Goal: Check status: Check status

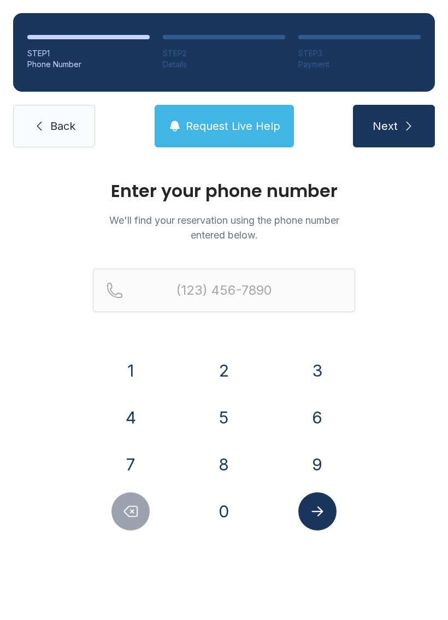
click at [141, 450] on button "7" at bounding box center [130, 465] width 38 height 38
click at [225, 520] on button "0" at bounding box center [224, 511] width 38 height 38
click at [129, 468] on button "7" at bounding box center [130, 465] width 38 height 38
click at [227, 507] on button "0" at bounding box center [224, 511] width 38 height 38
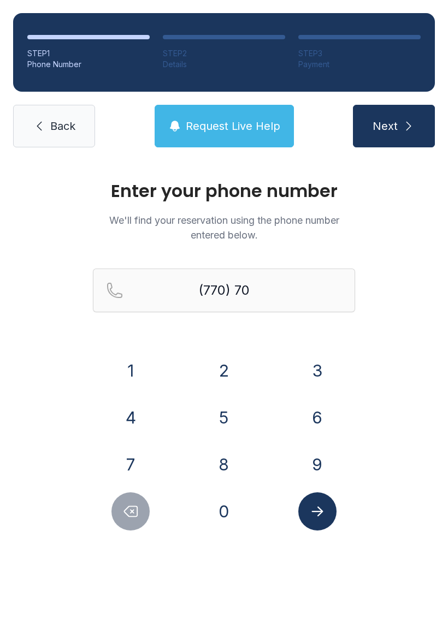
click at [133, 365] on button "1" at bounding box center [130, 371] width 38 height 38
click at [235, 461] on button "8" at bounding box center [224, 465] width 38 height 38
click at [139, 461] on button "7" at bounding box center [130, 465] width 38 height 38
click at [236, 467] on button "8" at bounding box center [224, 465] width 38 height 38
click at [139, 408] on button "4" at bounding box center [130, 418] width 38 height 38
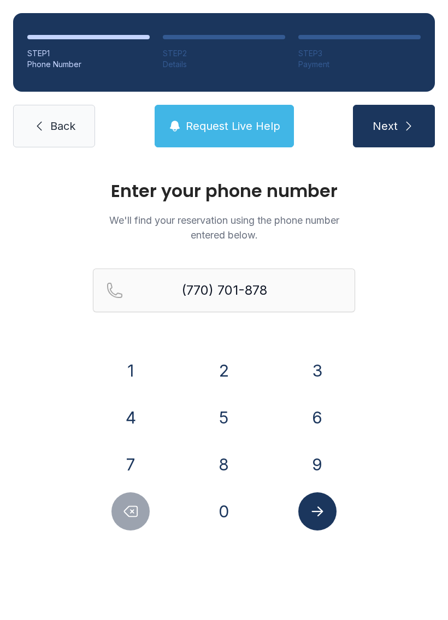
type input "[PHONE_NUMBER]"
click at [322, 510] on icon "Submit lookup form" at bounding box center [316, 512] width 11 height 10
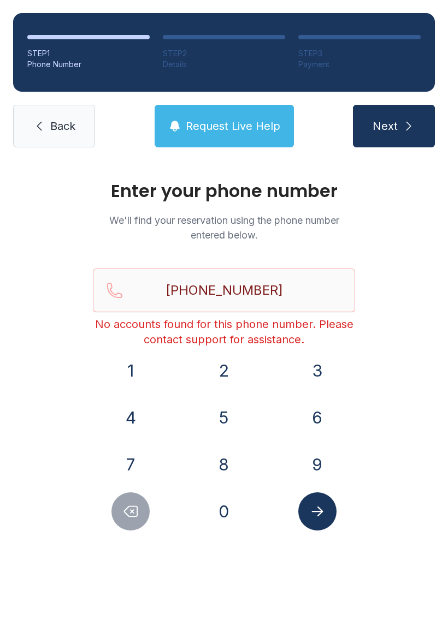
click at [63, 122] on span "Back" at bounding box center [62, 125] width 25 height 15
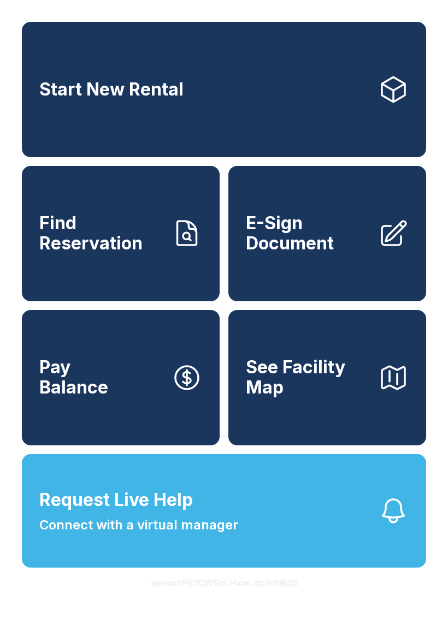
click at [105, 253] on span "Find Reservation" at bounding box center [100, 233] width 123 height 40
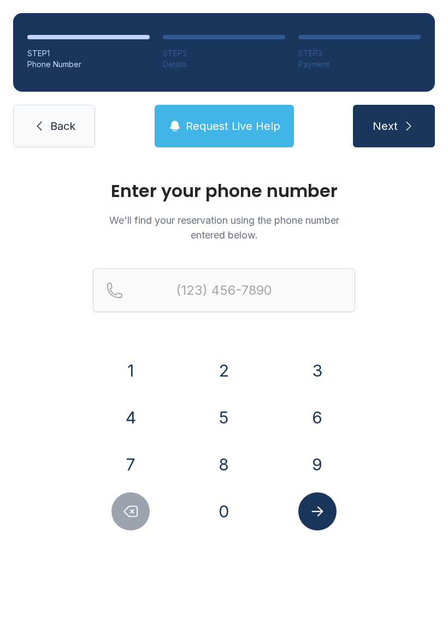
click at [136, 460] on button "7" at bounding box center [130, 465] width 38 height 38
click at [135, 459] on button "7" at bounding box center [130, 465] width 38 height 38
click at [218, 499] on button "0" at bounding box center [224, 511] width 38 height 38
click at [121, 461] on button "7" at bounding box center [130, 465] width 38 height 38
click at [214, 502] on button "0" at bounding box center [224, 511] width 38 height 38
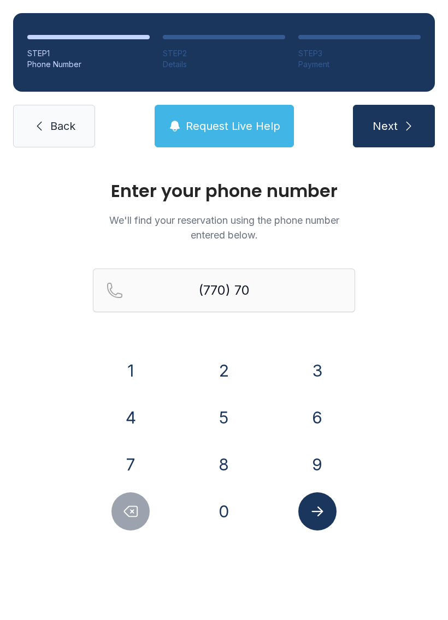
click at [128, 368] on button "1" at bounding box center [130, 371] width 38 height 38
click at [230, 473] on button "8" at bounding box center [224, 465] width 38 height 38
click at [125, 459] on button "7" at bounding box center [130, 465] width 38 height 38
click at [228, 467] on button "8" at bounding box center [224, 465] width 38 height 38
click at [123, 400] on button "4" at bounding box center [130, 418] width 38 height 38
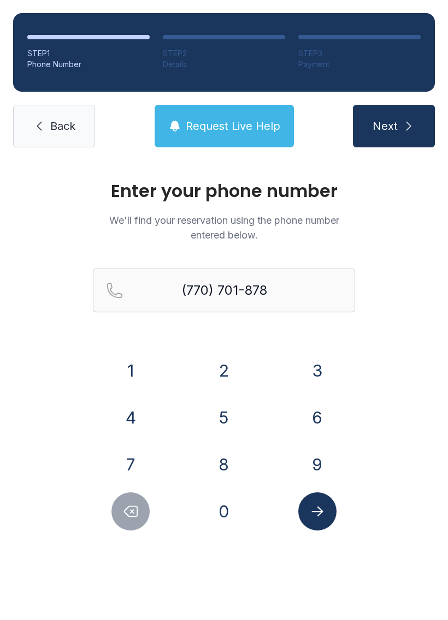
type input "[PHONE_NUMBER]"
click at [315, 516] on icon "Submit lookup form" at bounding box center [317, 511] width 16 height 16
